Goal: Transaction & Acquisition: Book appointment/travel/reservation

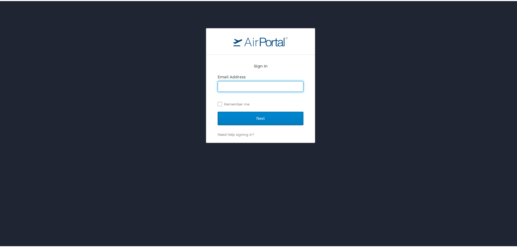
type input "cwhinham@crt.la.gov"
click at [264, 118] on input "Next" at bounding box center [261, 118] width 86 height 14
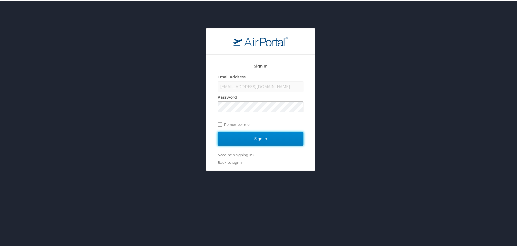
click at [258, 140] on input "Sign In" at bounding box center [261, 138] width 86 height 14
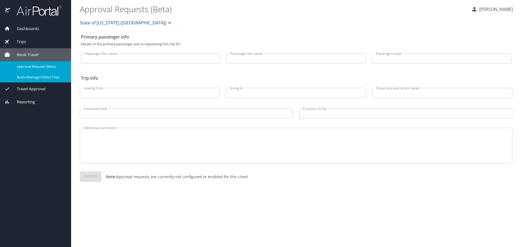
click at [36, 80] on div "Book/Manage Online Trips" at bounding box center [35, 77] width 62 height 6
